Goal: Task Accomplishment & Management: Manage account settings

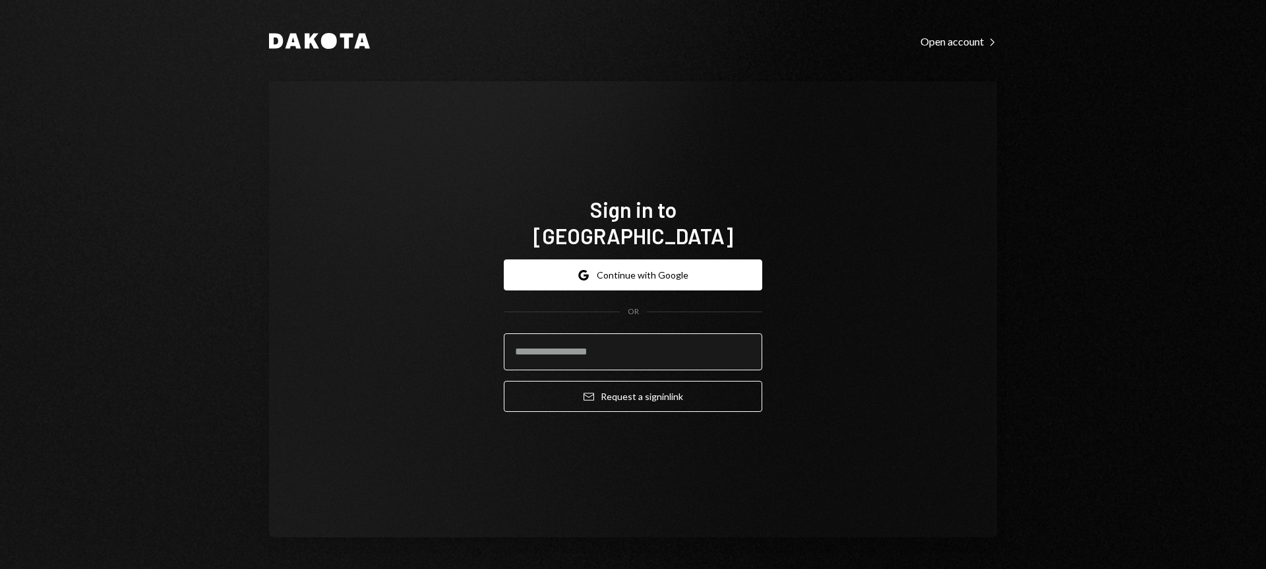
click at [618, 321] on form "Google Continue with Google OR Email Request a sign in link" at bounding box center [633, 335] width 259 height 152
drag, startPoint x: 623, startPoint y: 344, endPoint x: 642, endPoint y: 342, distance: 19.9
click at [623, 344] on input "email" at bounding box center [633, 351] width 259 height 37
click at [760, 344] on input "email" at bounding box center [633, 351] width 259 height 37
click at [0, 568] on com-1password-button at bounding box center [0, 569] width 0 height 0
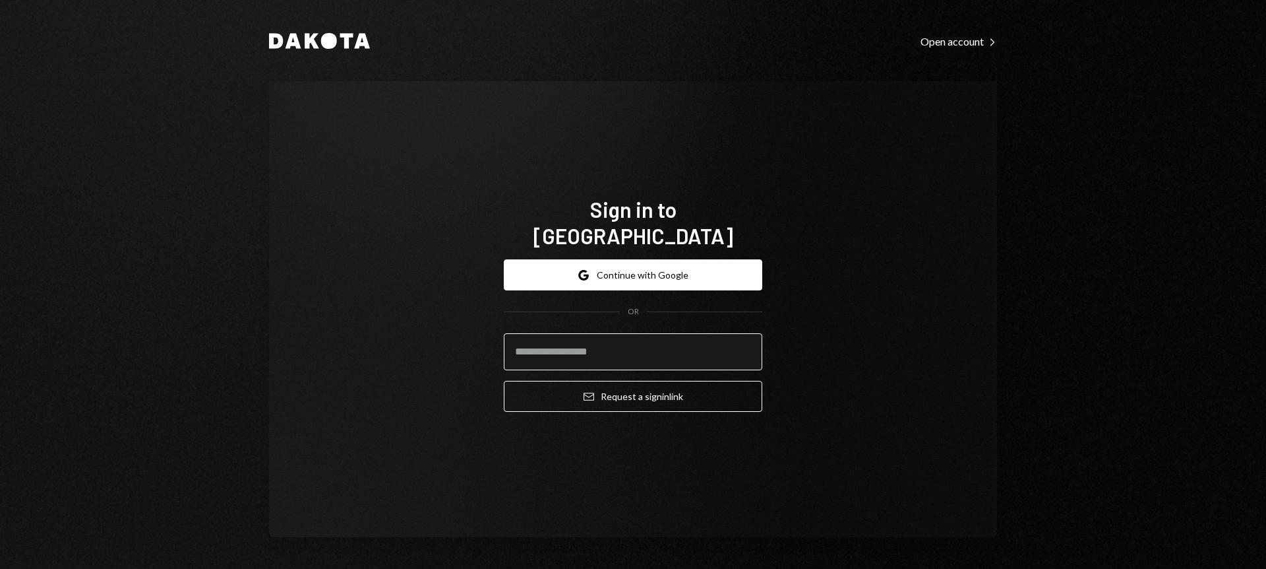
click at [609, 342] on input "email" at bounding box center [633, 351] width 259 height 37
type input "**********"
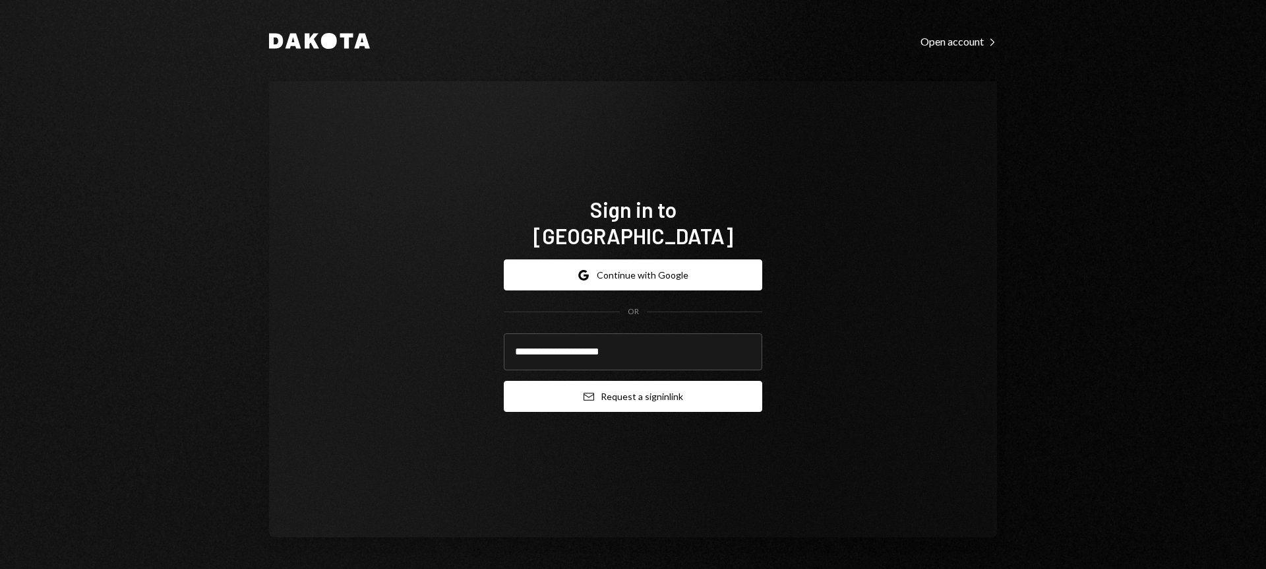
click at [679, 381] on button "Email Request a sign in link" at bounding box center [633, 396] width 259 height 31
